Goal: Task Accomplishment & Management: Manage account settings

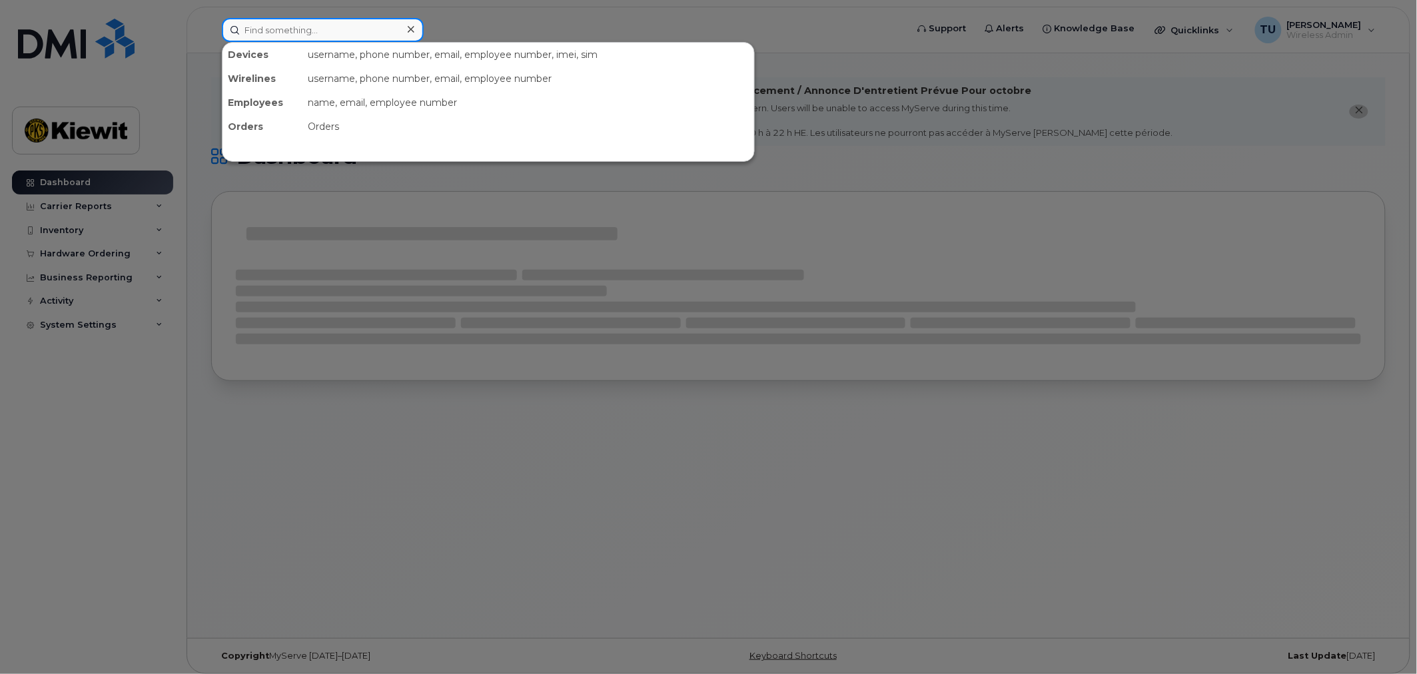
click at [341, 27] on input at bounding box center [323, 30] width 202 height 24
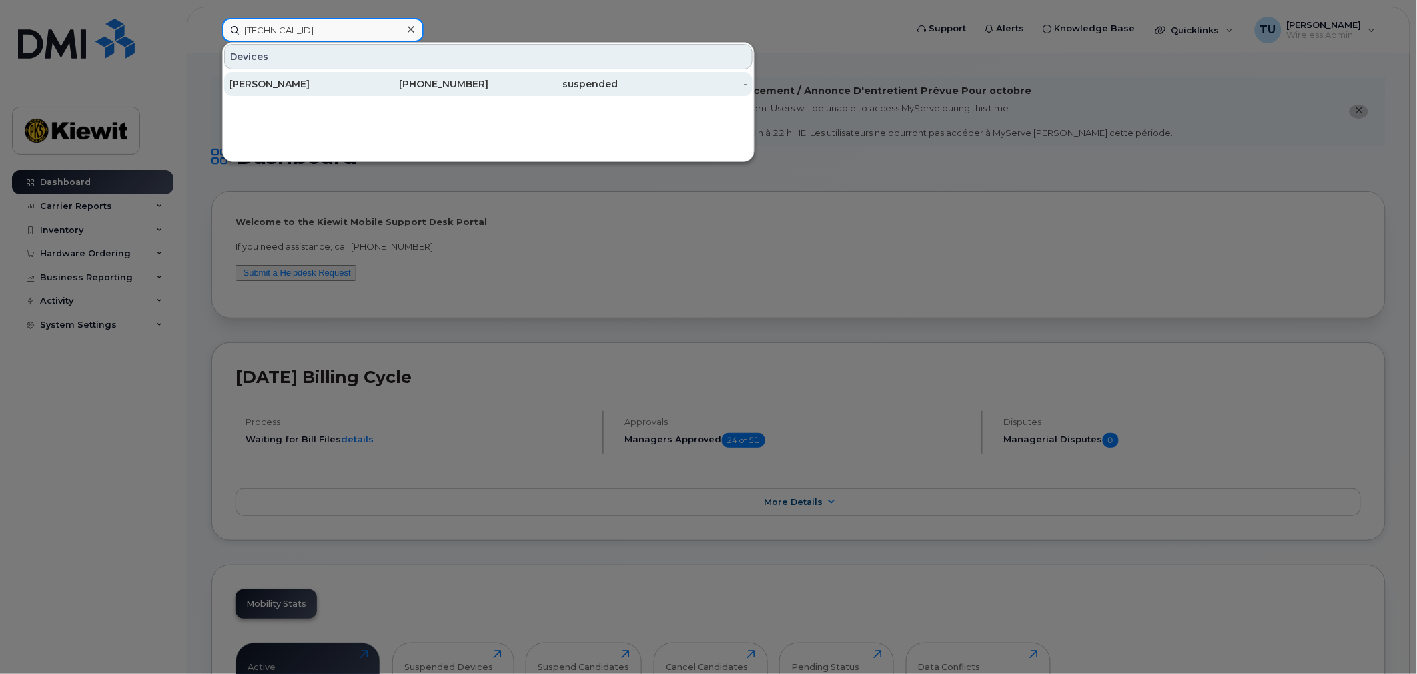
type input "89148000011886494119"
click at [606, 75] on div "suspended" at bounding box center [553, 84] width 130 height 24
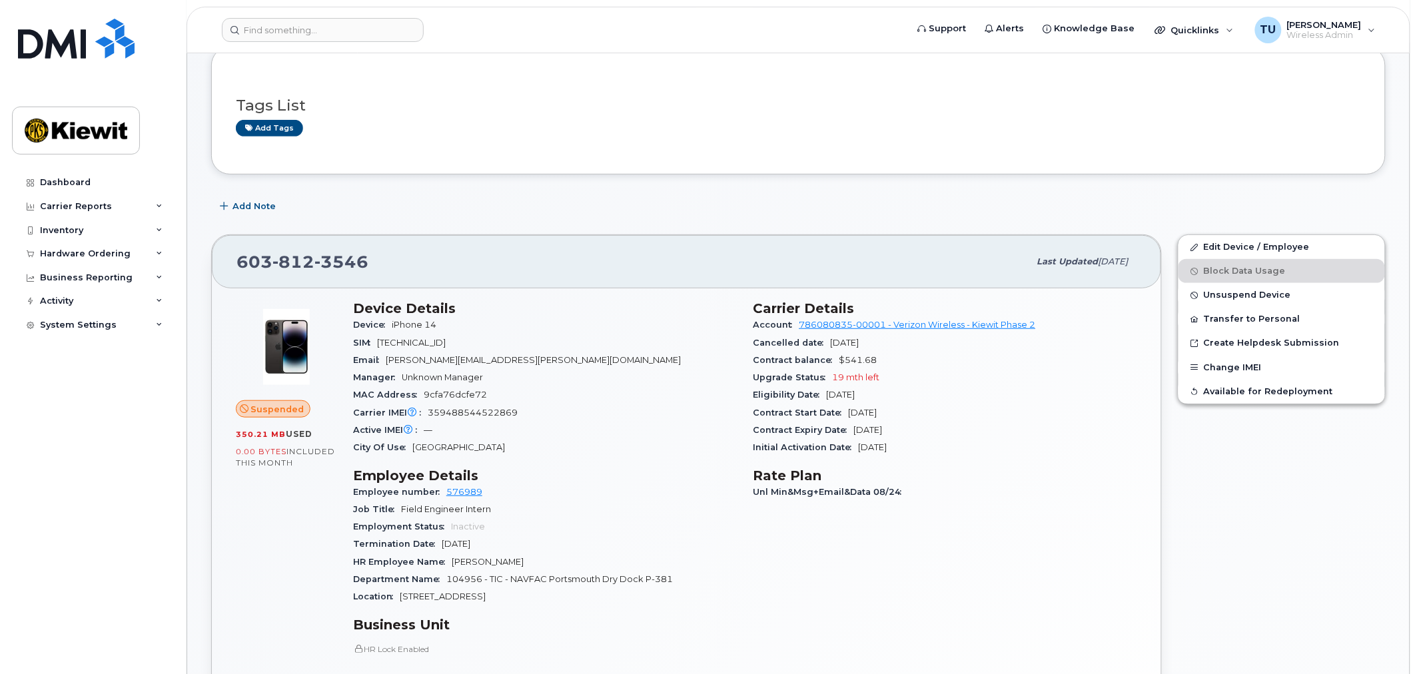
scroll to position [148, 0]
click at [269, 405] on span "Suspended" at bounding box center [277, 408] width 53 height 13
click at [1227, 296] on span "Unsuspend Device" at bounding box center [1247, 294] width 87 height 10
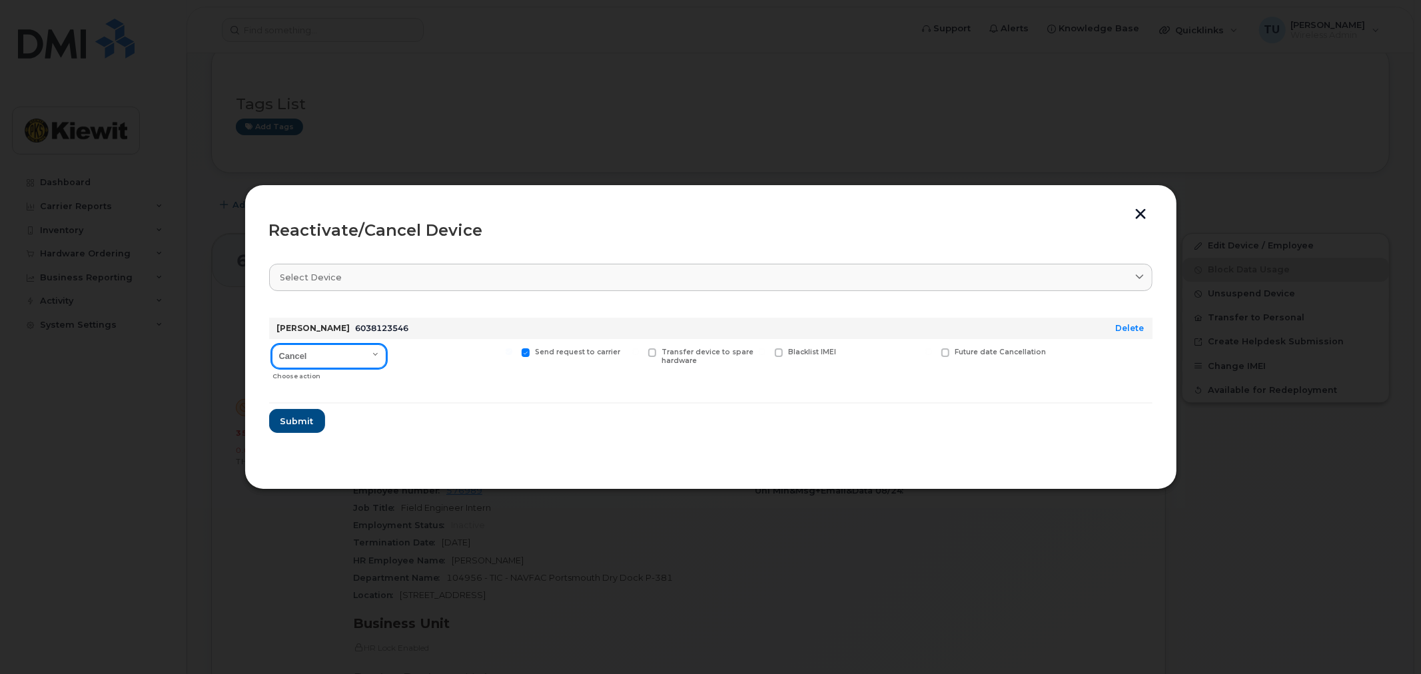
click at [340, 349] on select "Cancel Reactivate" at bounding box center [329, 356] width 115 height 24
select select "[object Object]"
click at [272, 344] on select "Cancel Reactivate" at bounding box center [329, 356] width 115 height 24
click at [684, 127] on div at bounding box center [710, 337] width 1421 height 674
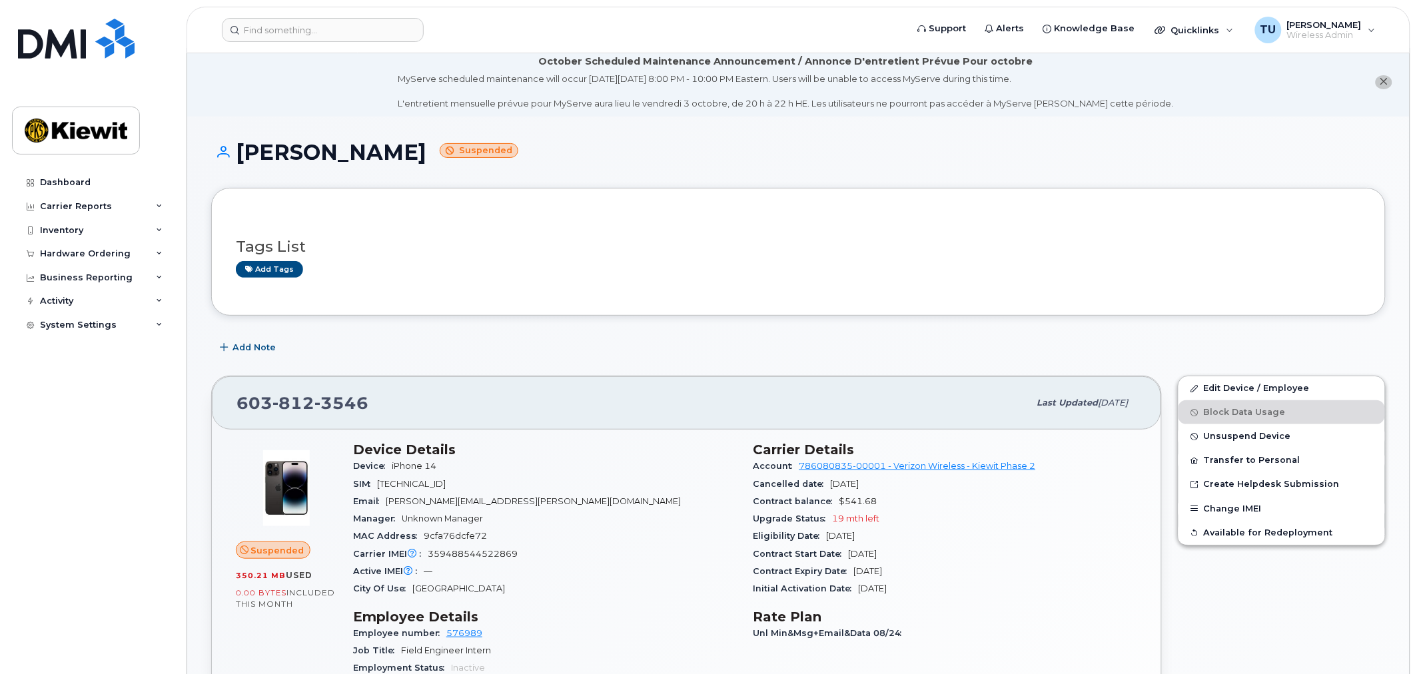
scroll to position [0, 0]
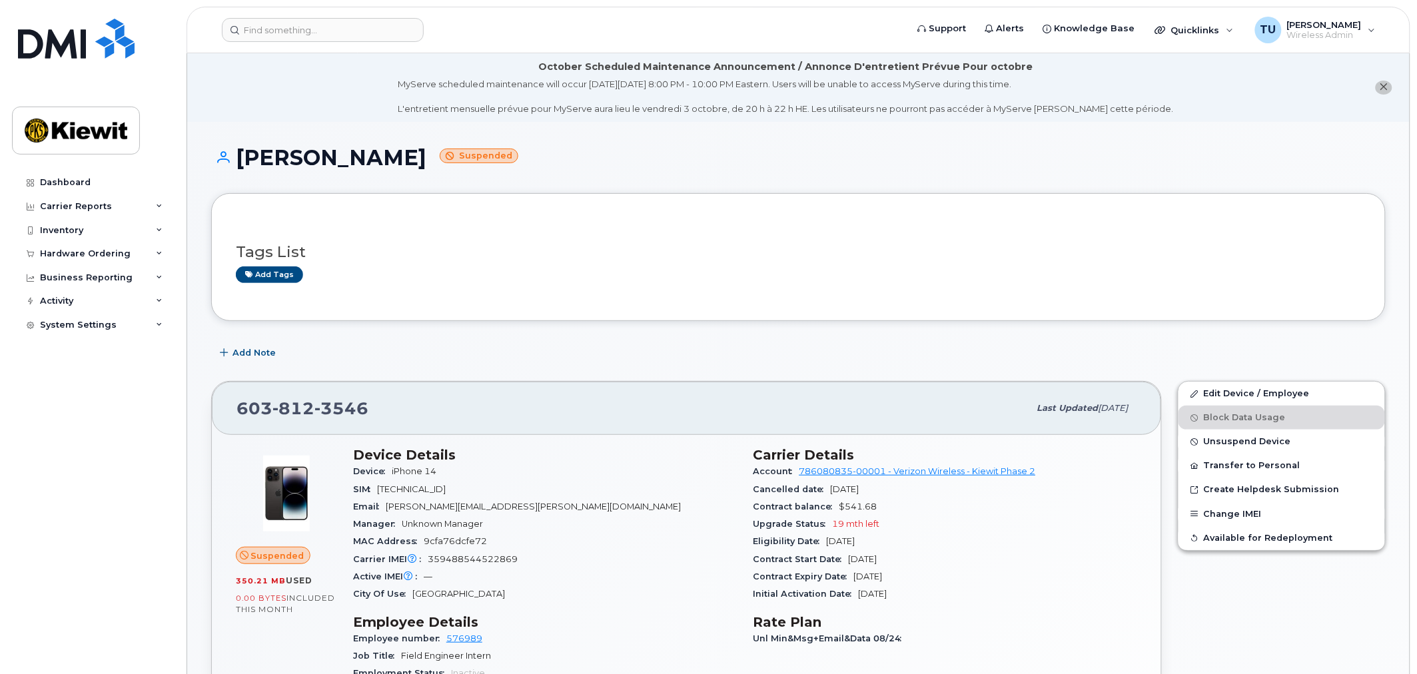
click at [396, 43] on header "Support Alerts Knowledge Base Quicklinks Suspend / Cancel Device Change SIM Car…" at bounding box center [799, 30] width 1224 height 47
click at [398, 40] on input at bounding box center [323, 30] width 202 height 24
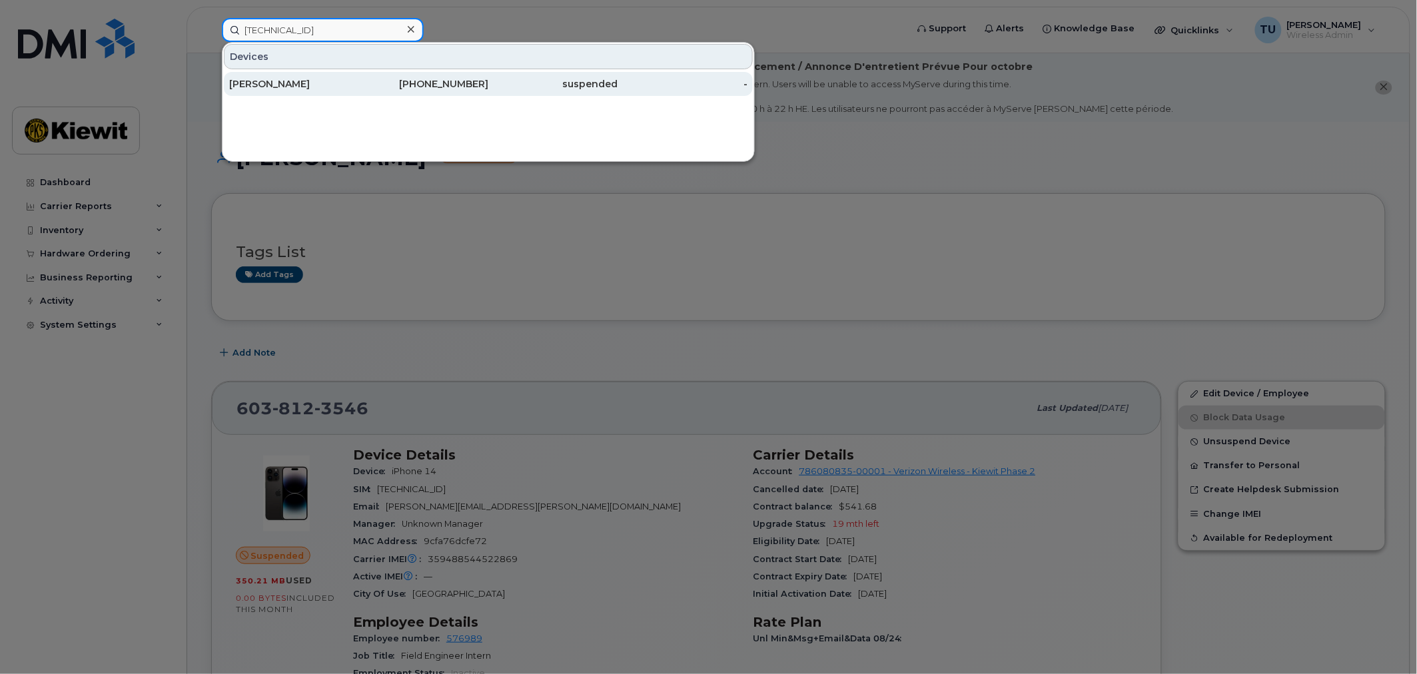
type input "[TECHNICAL_ID]"
click at [413, 77] on div "603-812-7352" at bounding box center [424, 83] width 130 height 13
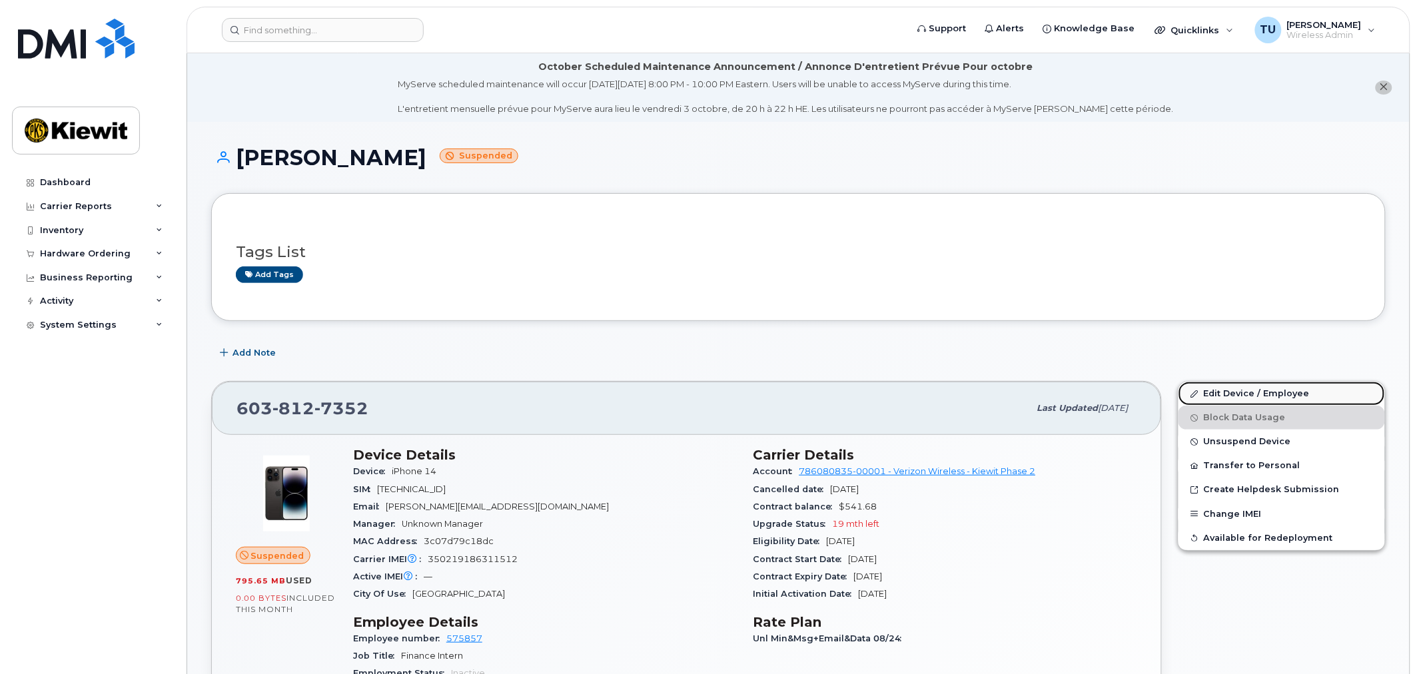
click at [1275, 384] on link "Edit Device / Employee" at bounding box center [1282, 394] width 207 height 24
click at [1242, 387] on link "Edit Device / Employee" at bounding box center [1282, 394] width 207 height 24
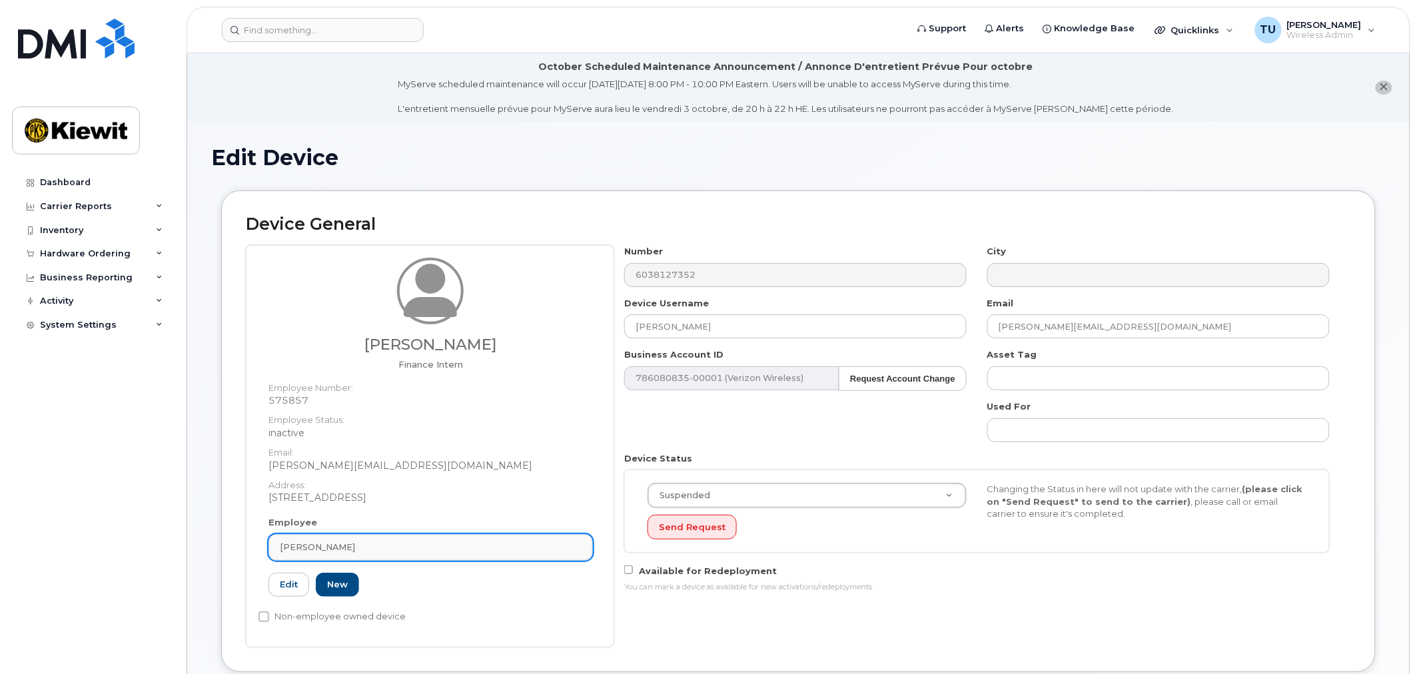
click at [474, 550] on div "[PERSON_NAME]" at bounding box center [431, 547] width 302 height 13
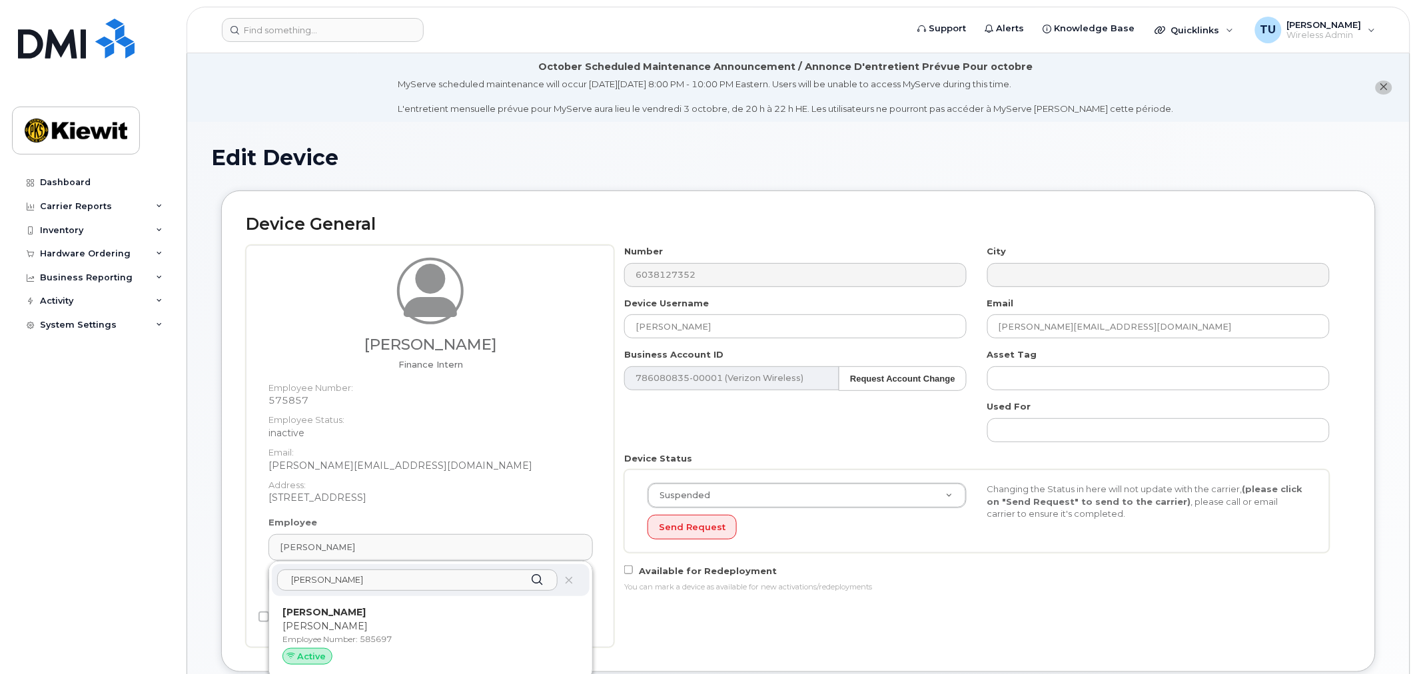
type input "christopher zig"
click at [685, 636] on div "Number 6038127352 City Device Username TIM UNGER Email CHUCK.NEIDBALLA@381CONST…" at bounding box center [982, 446] width 737 height 402
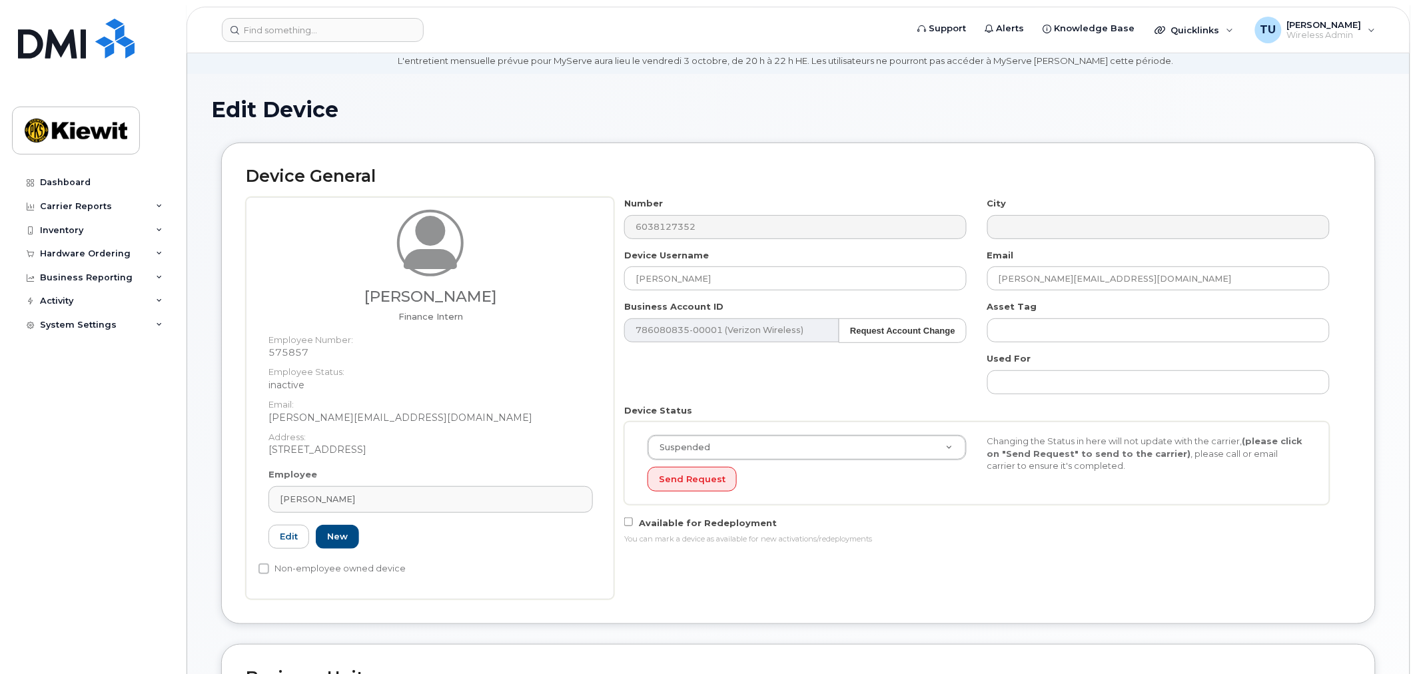
scroll to position [74, 0]
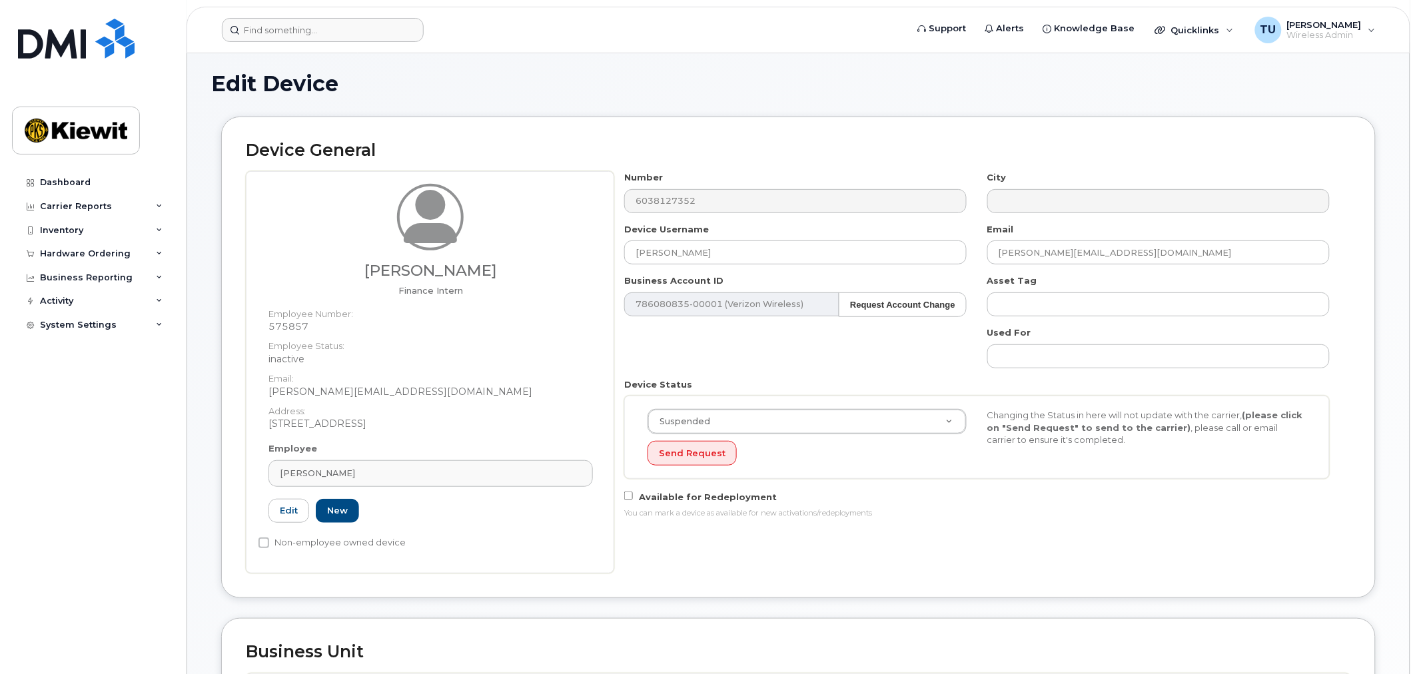
click at [320, 43] on header "Support Alerts Knowledge Base Quicklinks Suspend / Cancel Device Change SIM Car…" at bounding box center [799, 30] width 1224 height 47
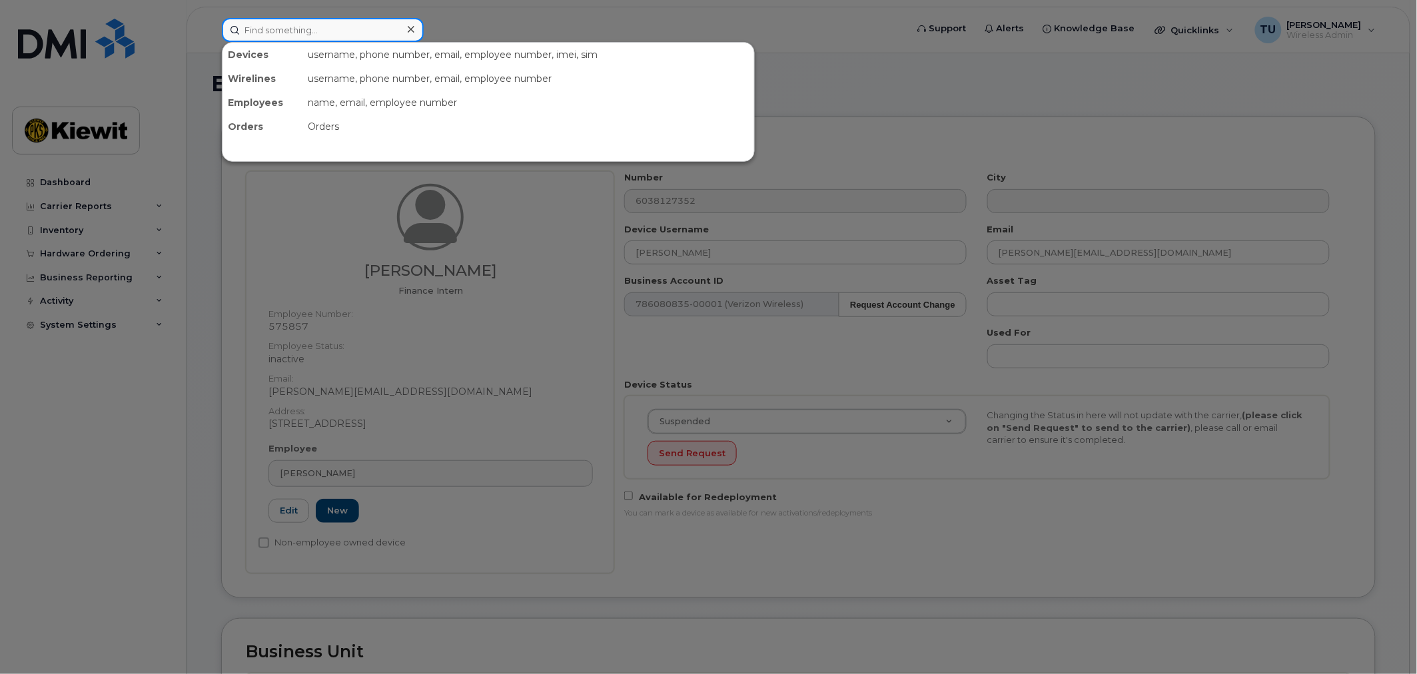
click at [326, 27] on input at bounding box center [323, 30] width 202 height 24
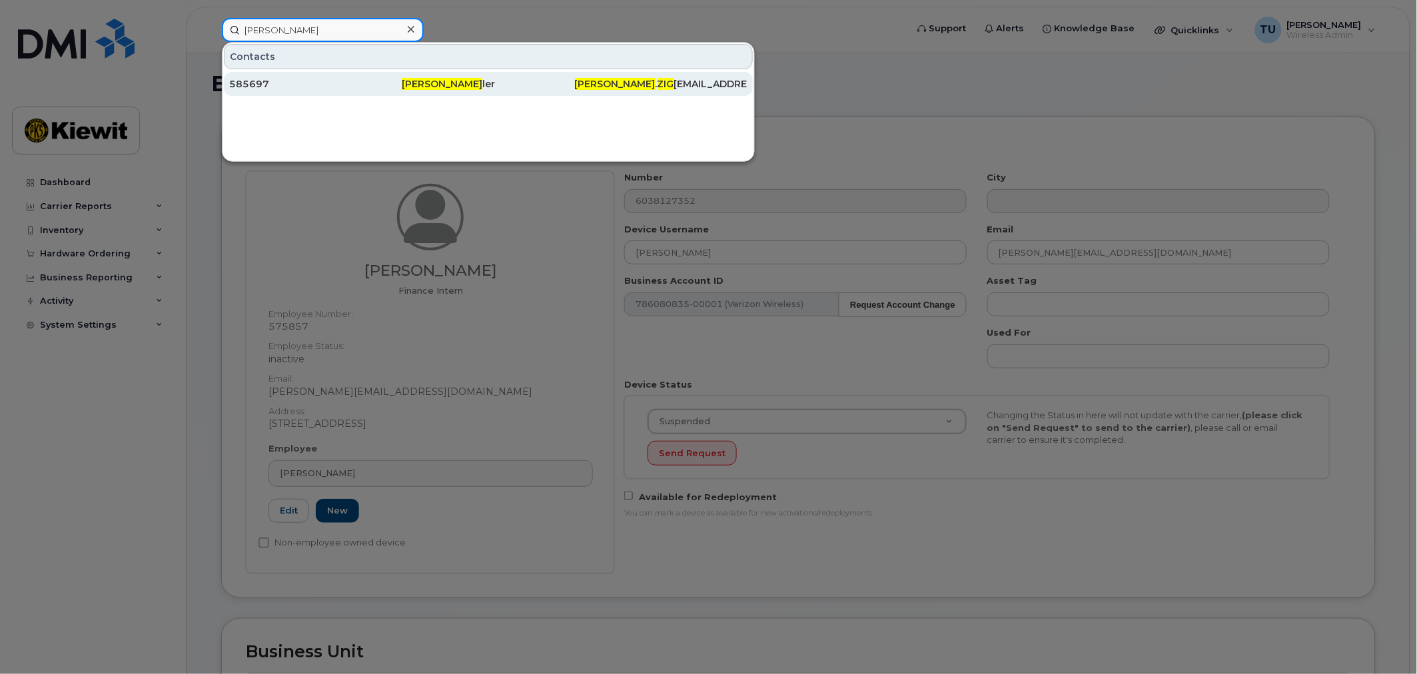
type input "christopher zig"
click at [418, 78] on span "Christopher Zig" at bounding box center [442, 84] width 81 height 12
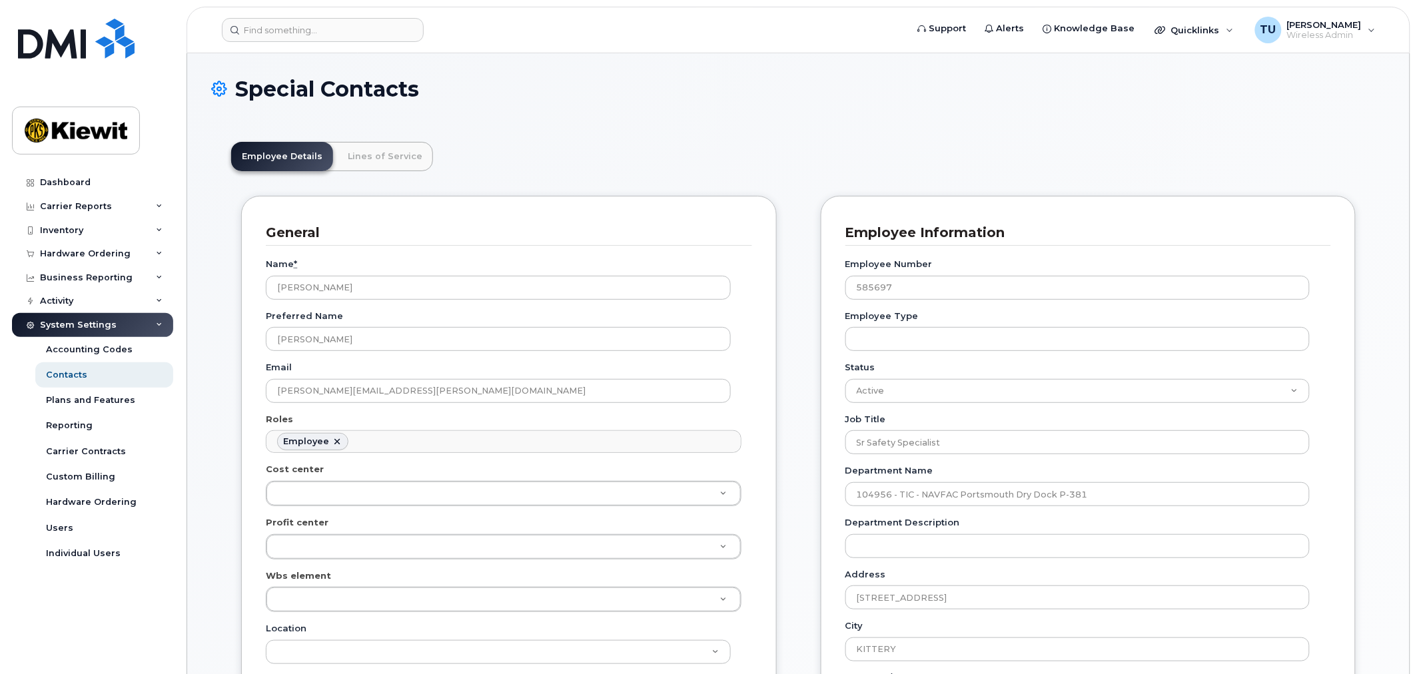
scroll to position [41, 0]
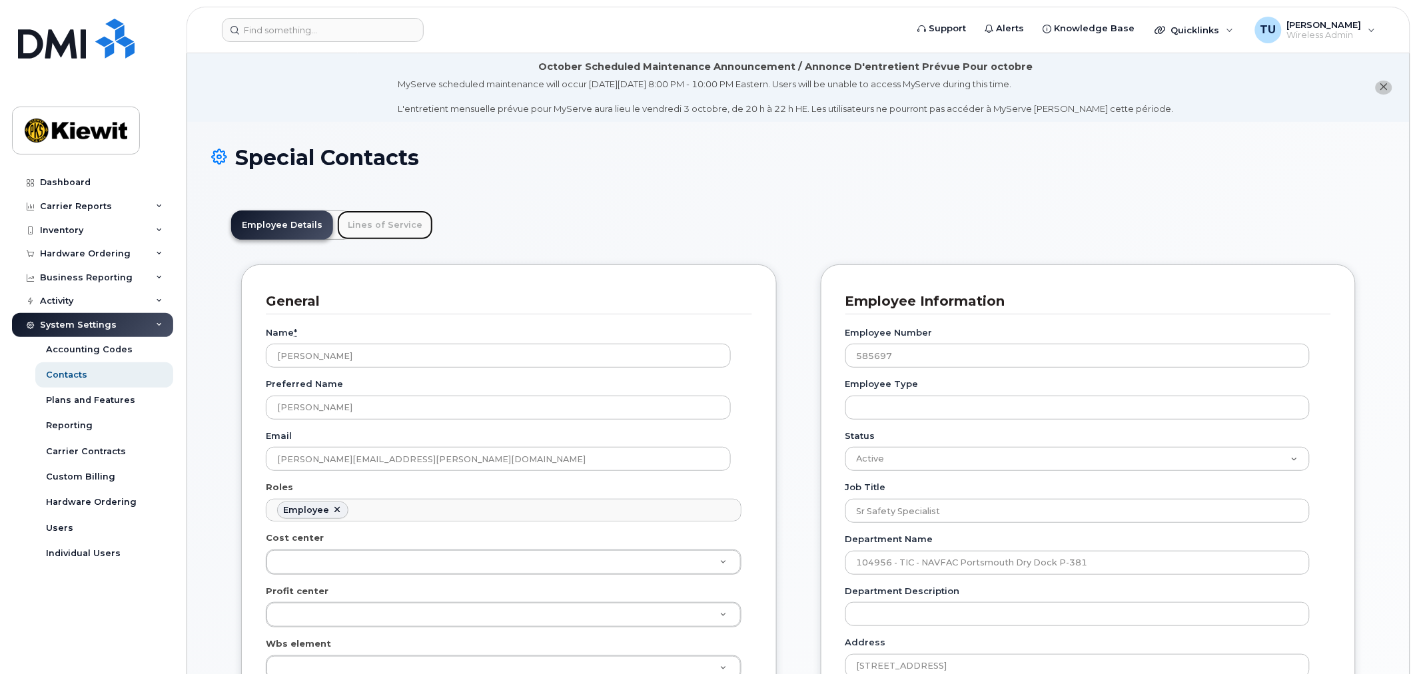
click at [376, 232] on link "Lines of Service" at bounding box center [385, 225] width 96 height 29
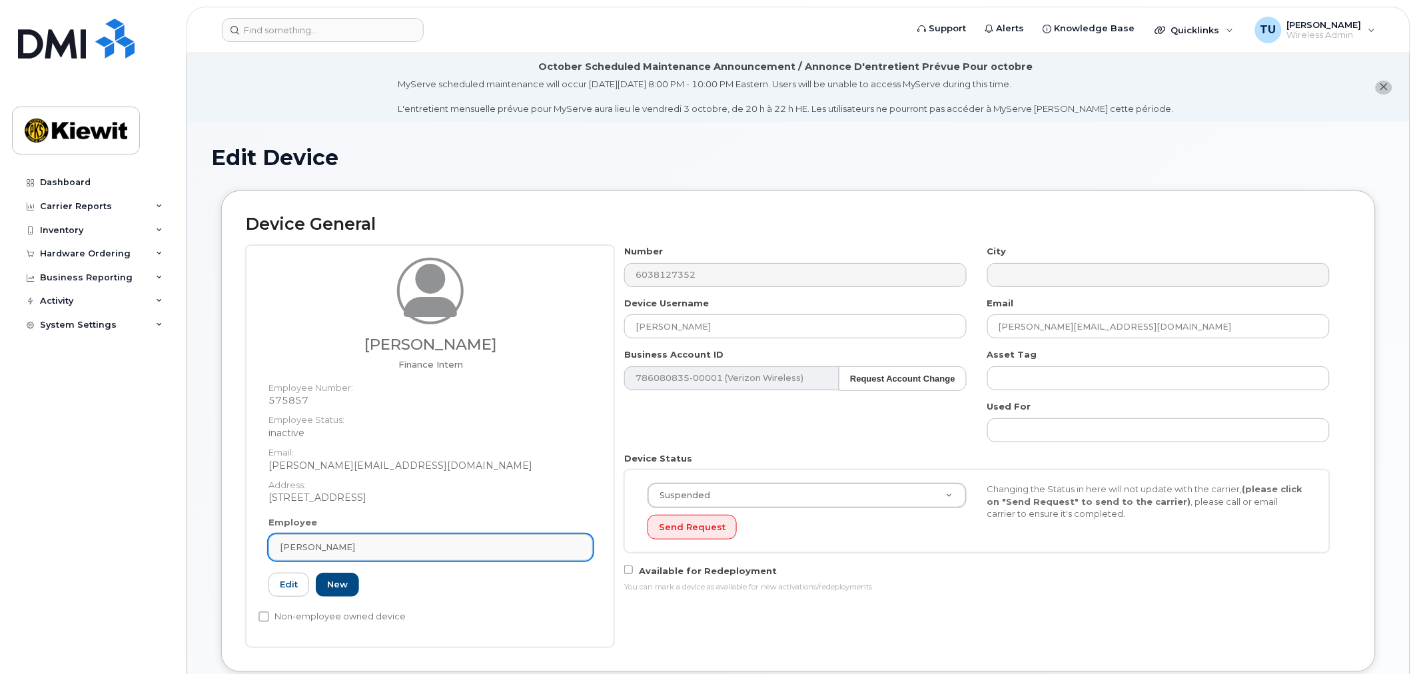
click at [365, 545] on div "[PERSON_NAME]" at bounding box center [431, 547] width 302 height 13
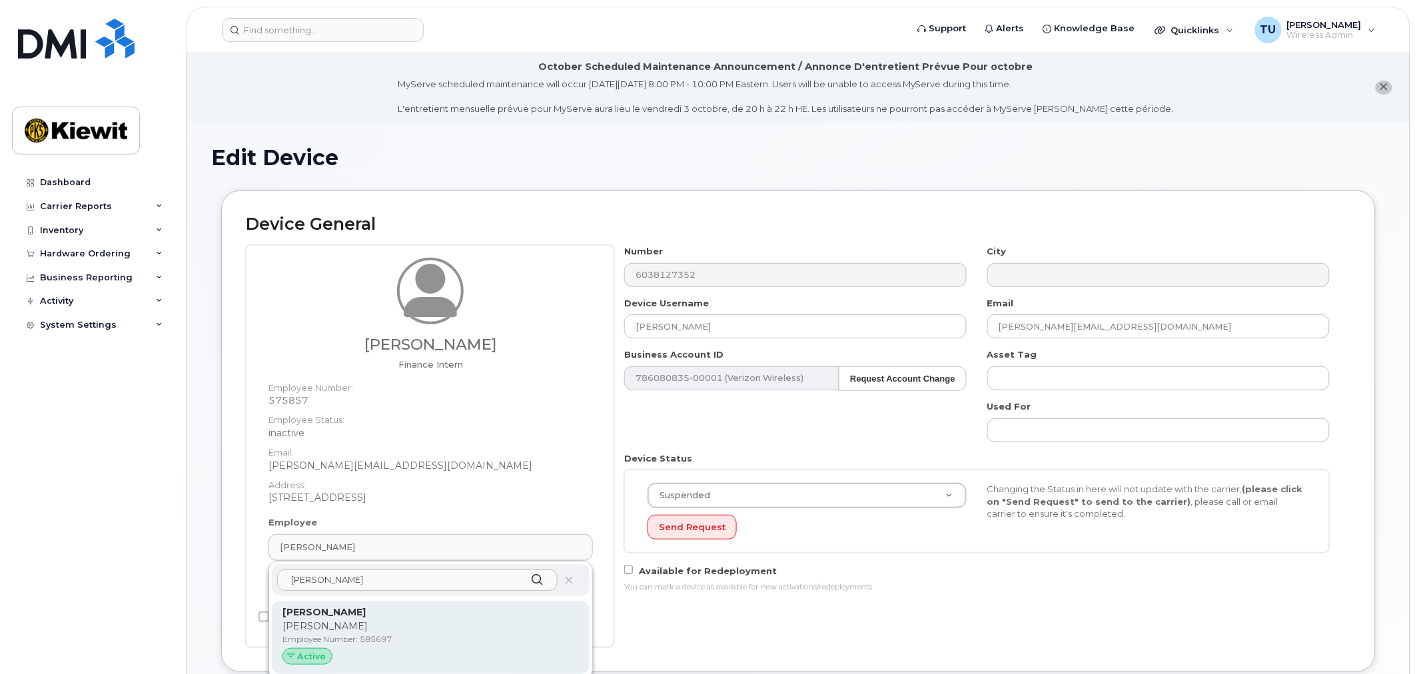
type input "[PERSON_NAME]"
click at [433, 613] on p "[PERSON_NAME]" at bounding box center [430, 613] width 296 height 14
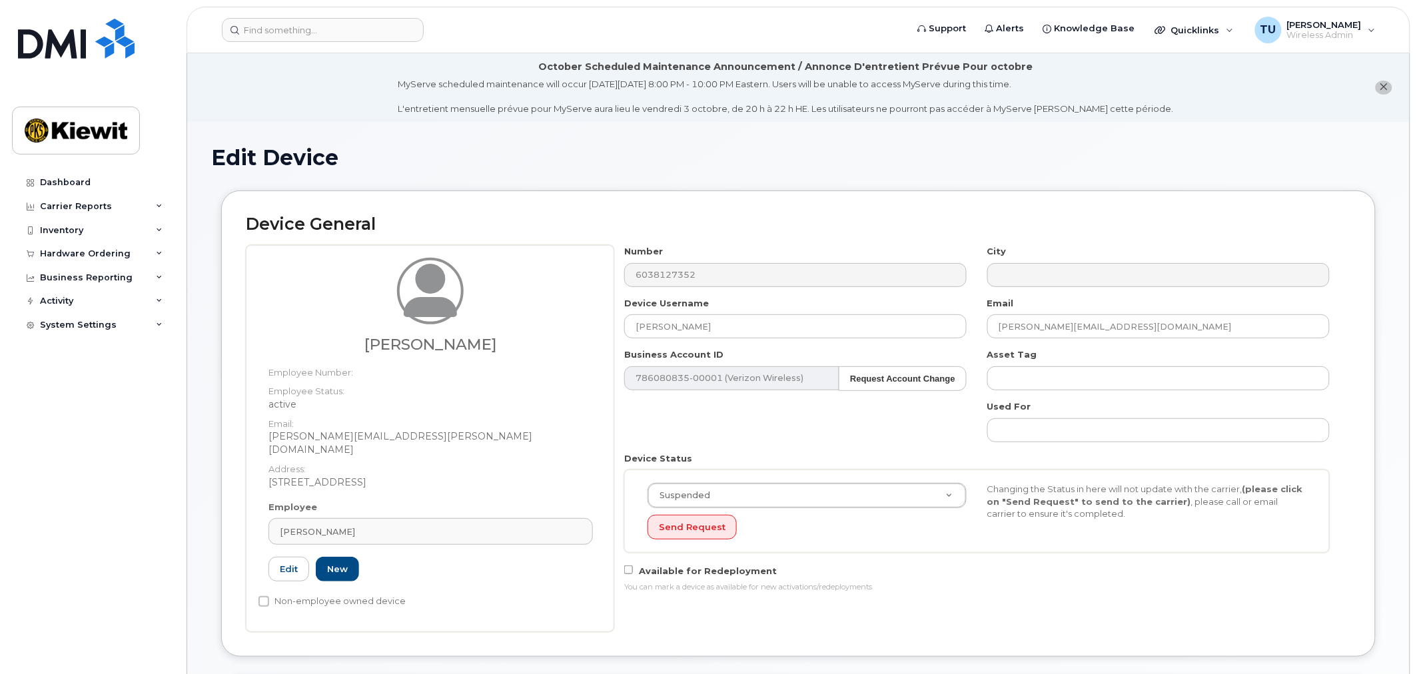
type input "585697"
type input "[PERSON_NAME]"
type input "[PERSON_NAME][EMAIL_ADDRESS][PERSON_NAME][DOMAIN_NAME]"
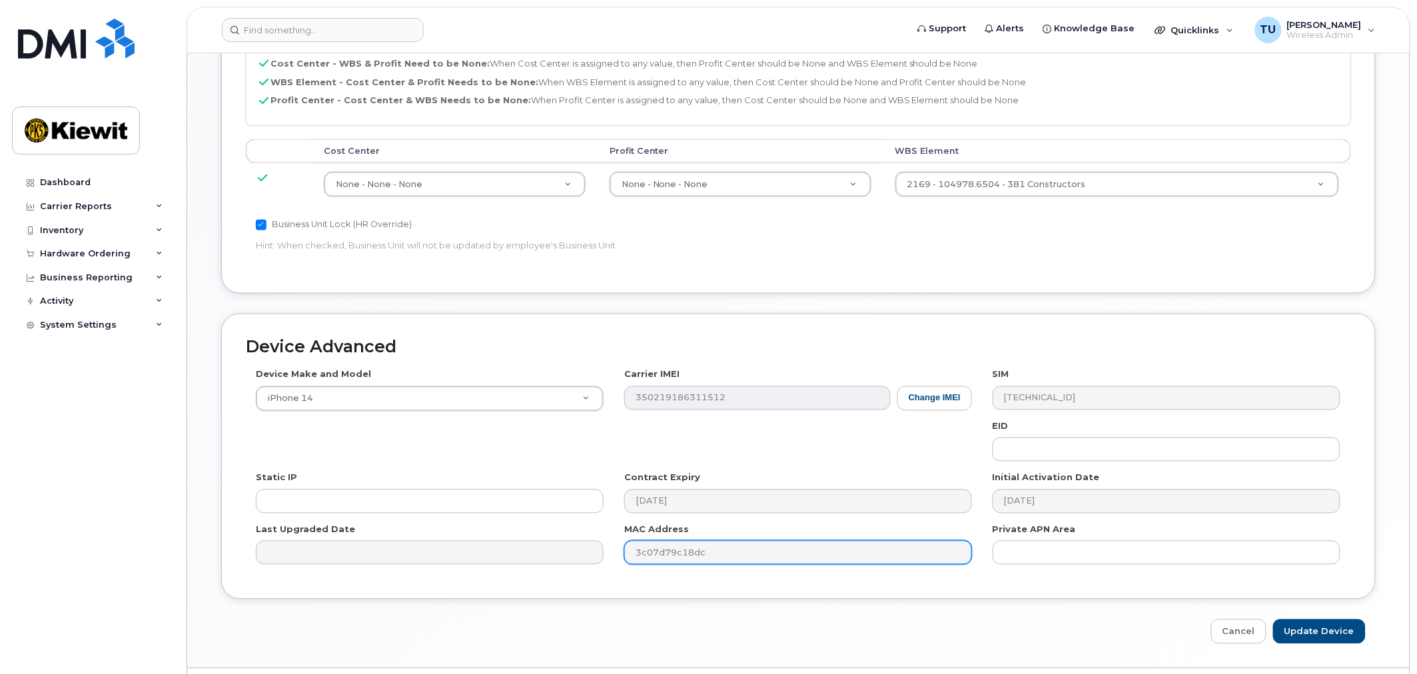
scroll to position [736, 0]
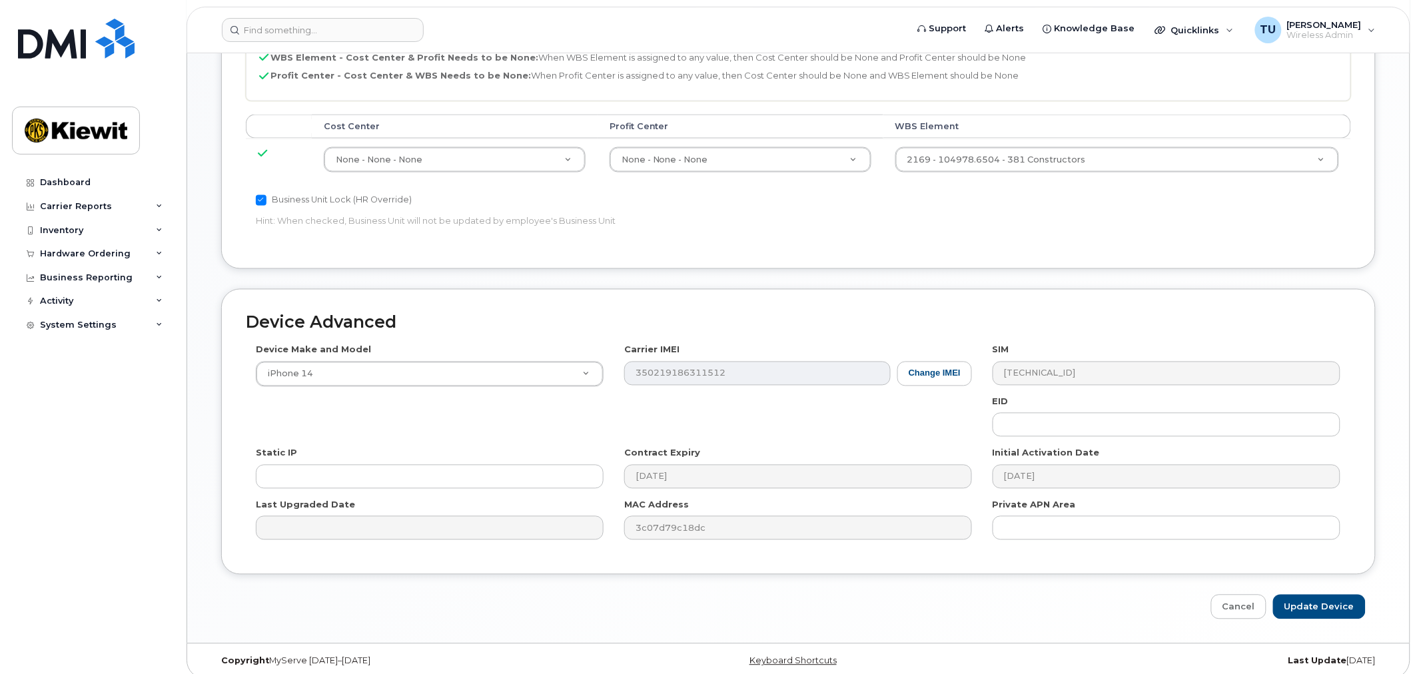
click at [1318, 580] on div "Device Advanced Device Make and Model iPhone 14 Android TCL 502 Watch Apple Wat…" at bounding box center [798, 454] width 1175 height 331
click at [1318, 595] on input "Update Device" at bounding box center [1319, 607] width 93 height 25
type input "Saving..."
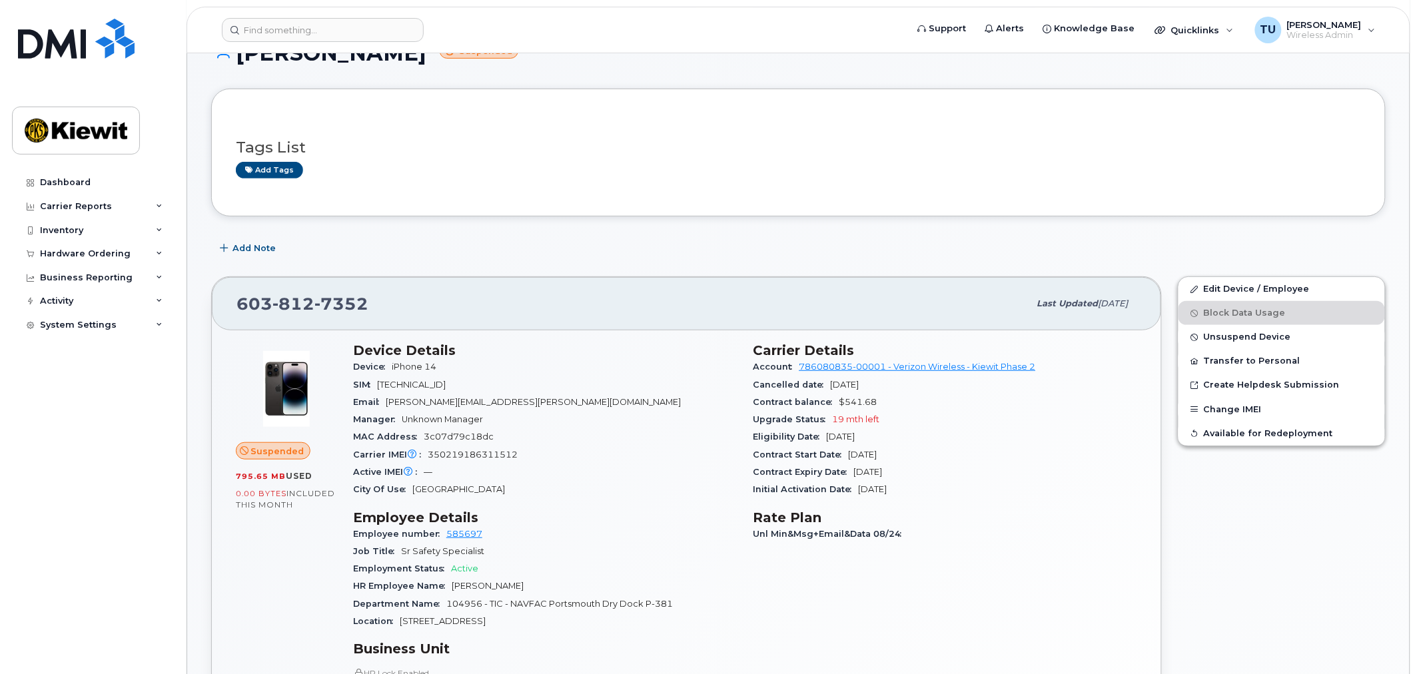
scroll to position [148, 0]
